Goal: Information Seeking & Learning: Learn about a topic

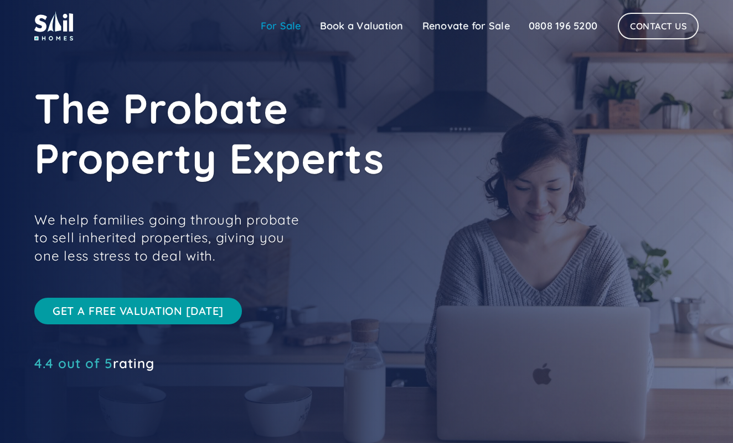
click at [281, 23] on link "For Sale" at bounding box center [280, 26] width 59 height 22
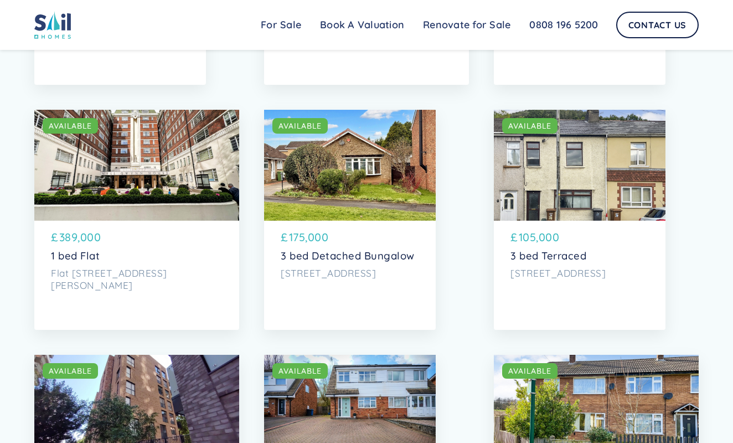
scroll to position [2506, 0]
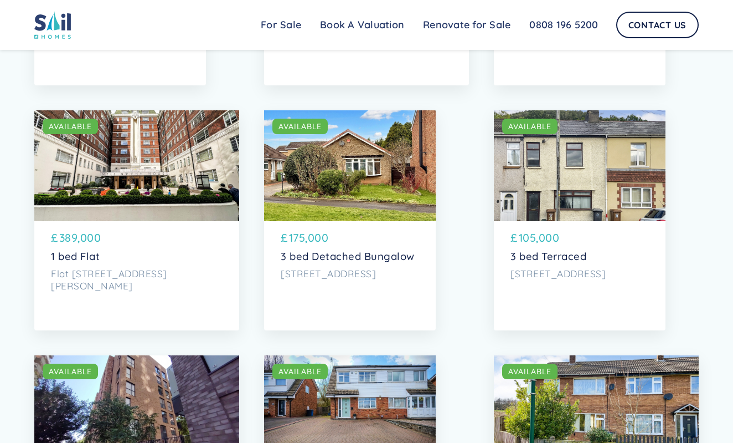
click at [211, 294] on div "SOLD AVAILABLE £ 389,000 [STREET_ADDRESS][PERSON_NAME]" at bounding box center [136, 263] width 205 height 85
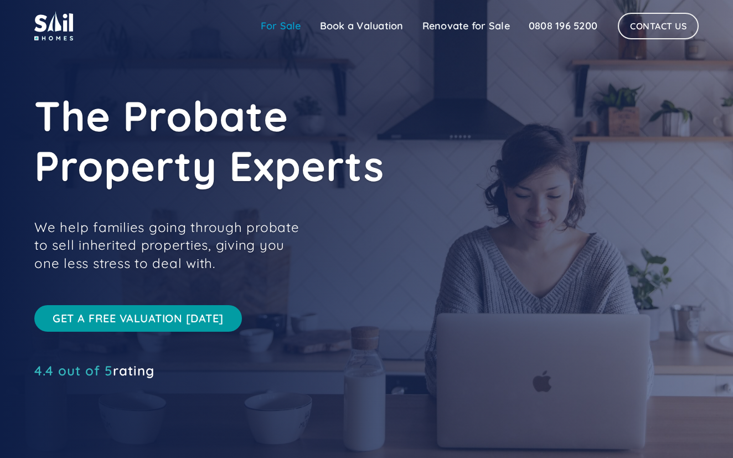
click at [273, 25] on link "For Sale" at bounding box center [280, 26] width 59 height 22
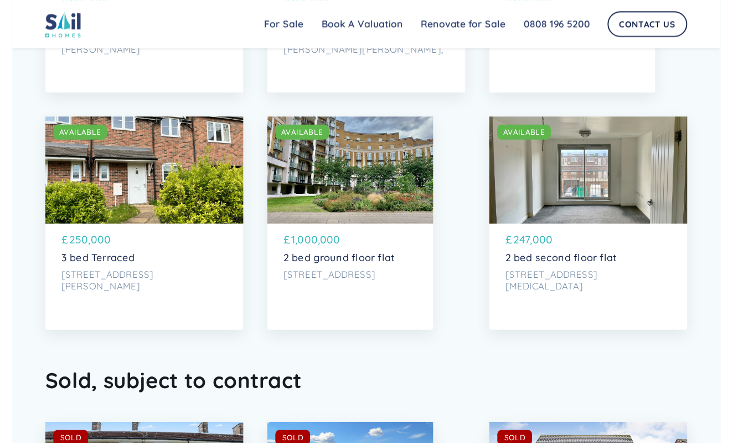
scroll to position [3947, 0]
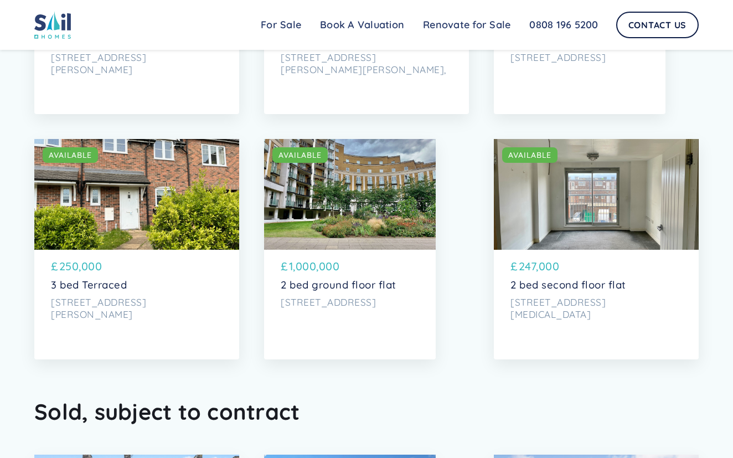
click at [150, 233] on div "SOLD AVAILABLE" at bounding box center [136, 194] width 205 height 111
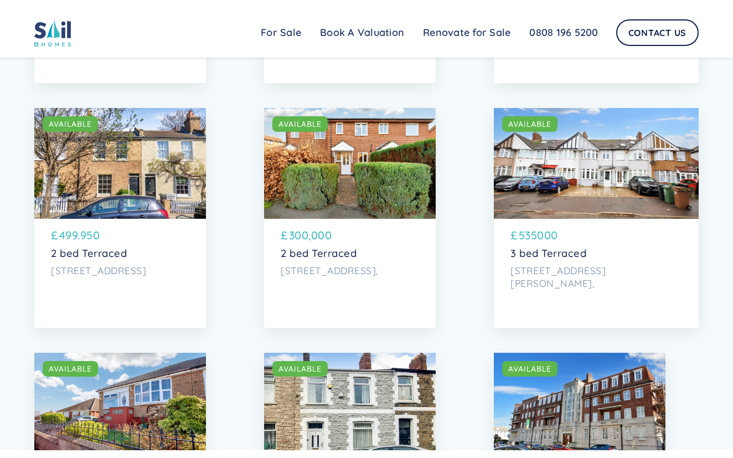
scroll to position [3253, 0]
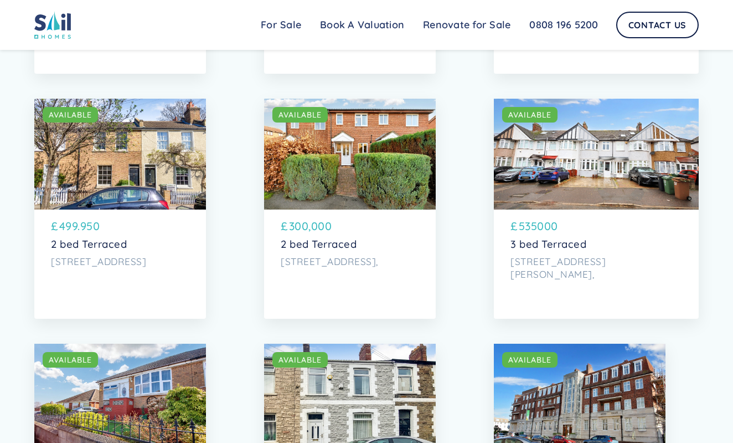
click at [605, 210] on div "SOLD AVAILABLE £ 535000 3 bed Terraced 57 Russell Road, London," at bounding box center [596, 251] width 205 height 85
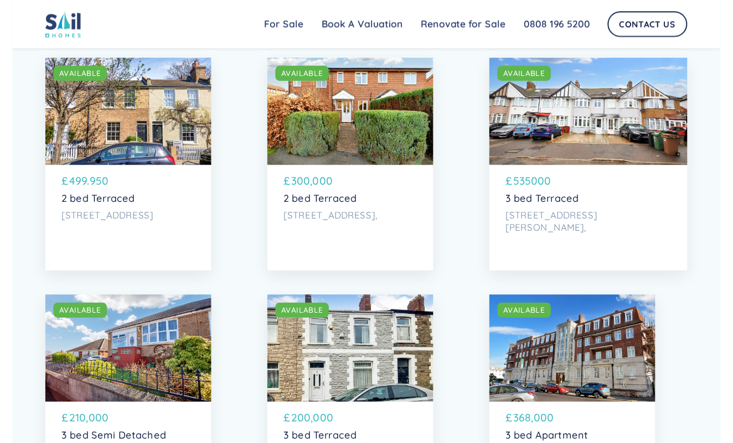
scroll to position [3293, 0]
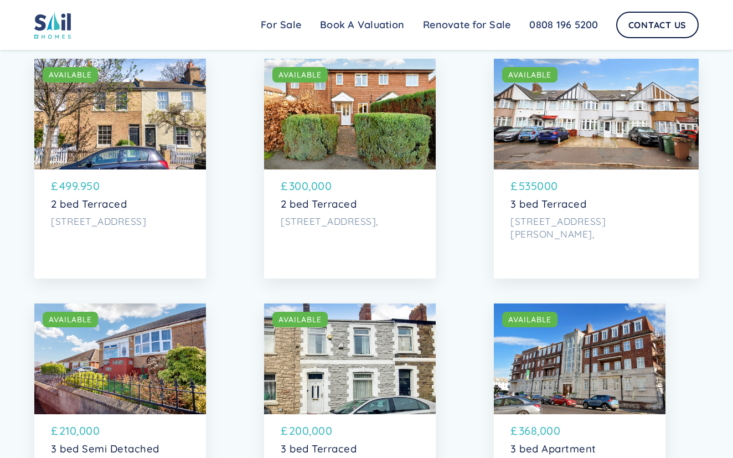
click at [170, 221] on p "[STREET_ADDRESS]" at bounding box center [120, 221] width 138 height 12
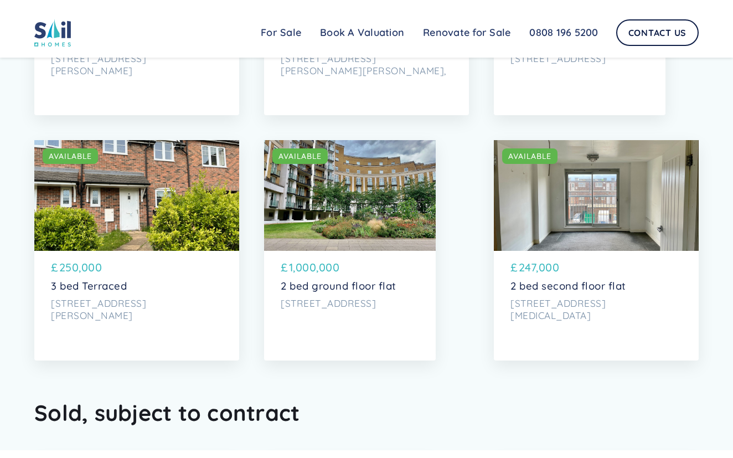
scroll to position [3958, 0]
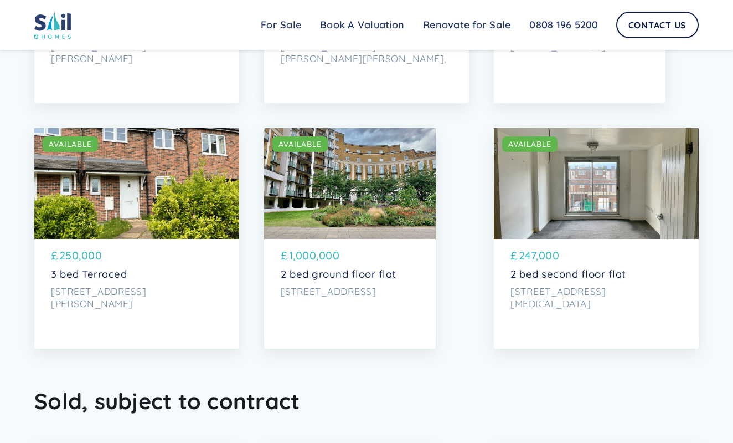
click at [383, 203] on div "SOLD AVAILABLE" at bounding box center [350, 183] width 172 height 111
